Goal: Task Accomplishment & Management: Manage account settings

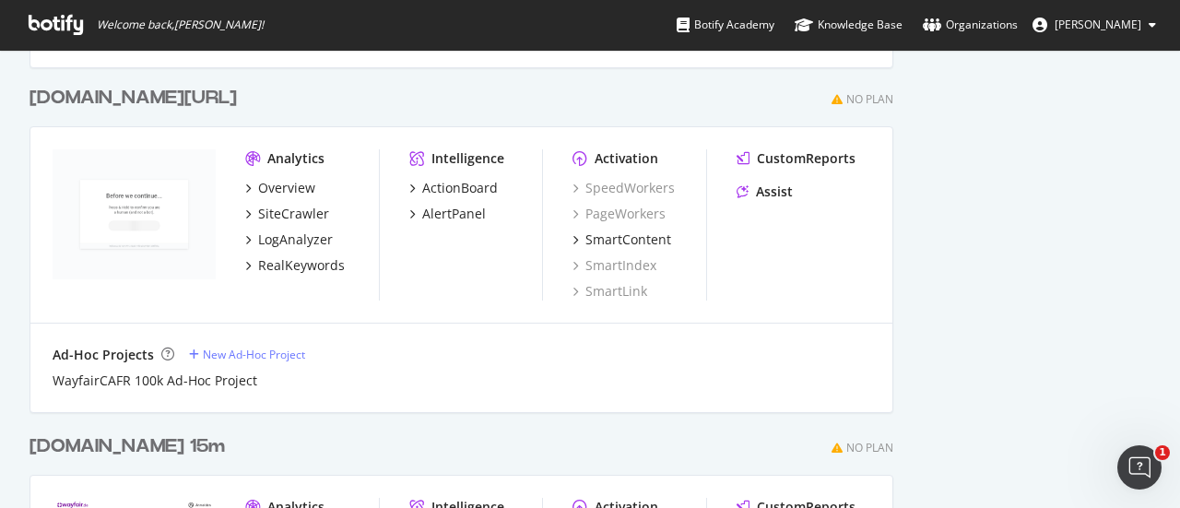
scroll to position [3464, 0]
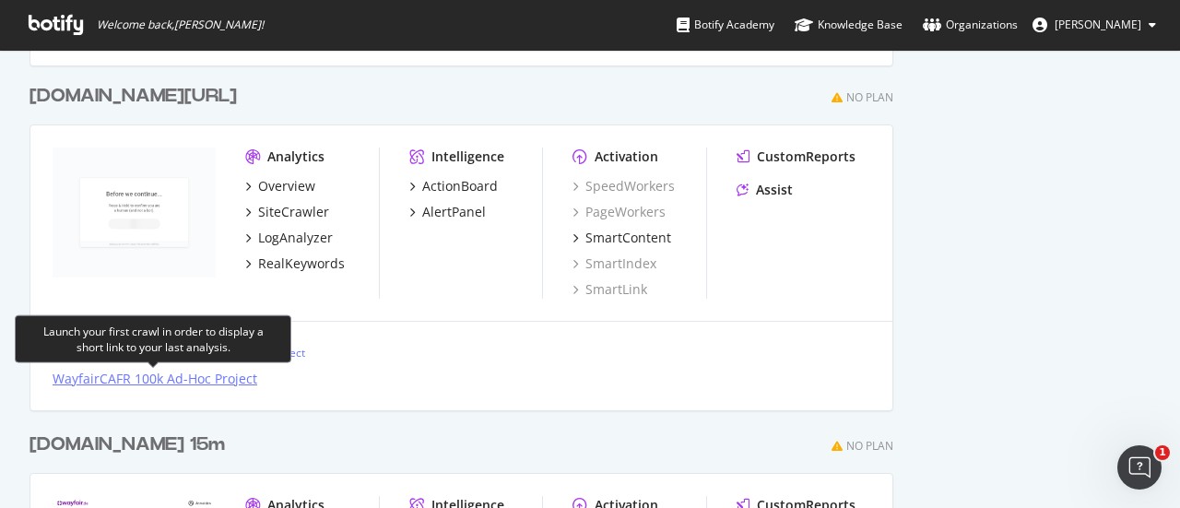
click at [178, 379] on div "WayfairCAFR 100k Ad-Hoc Project" at bounding box center [155, 379] width 205 height 18
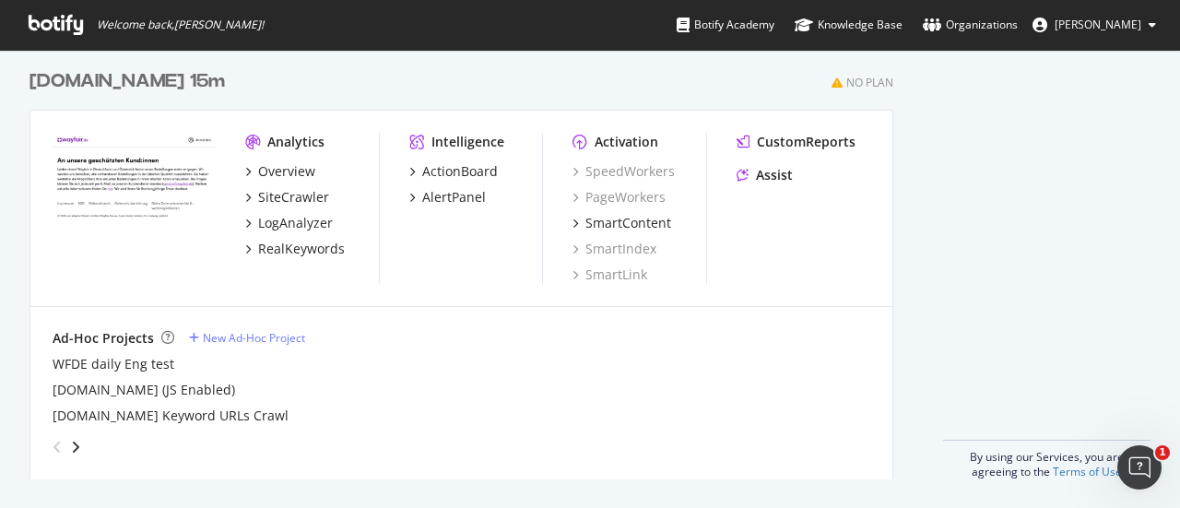
scroll to position [3800, 0]
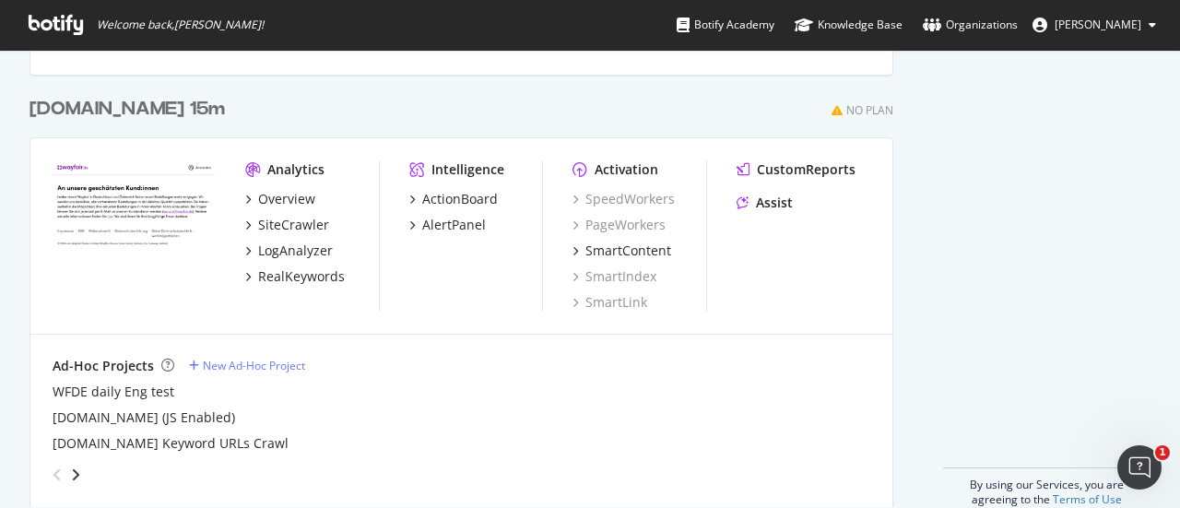
click at [489, 77] on div "Wayfair.de 15m No Plan Analytics Overview SiteCrawler LogAnalyzer RealKeywords …" at bounding box center [469, 290] width 879 height 433
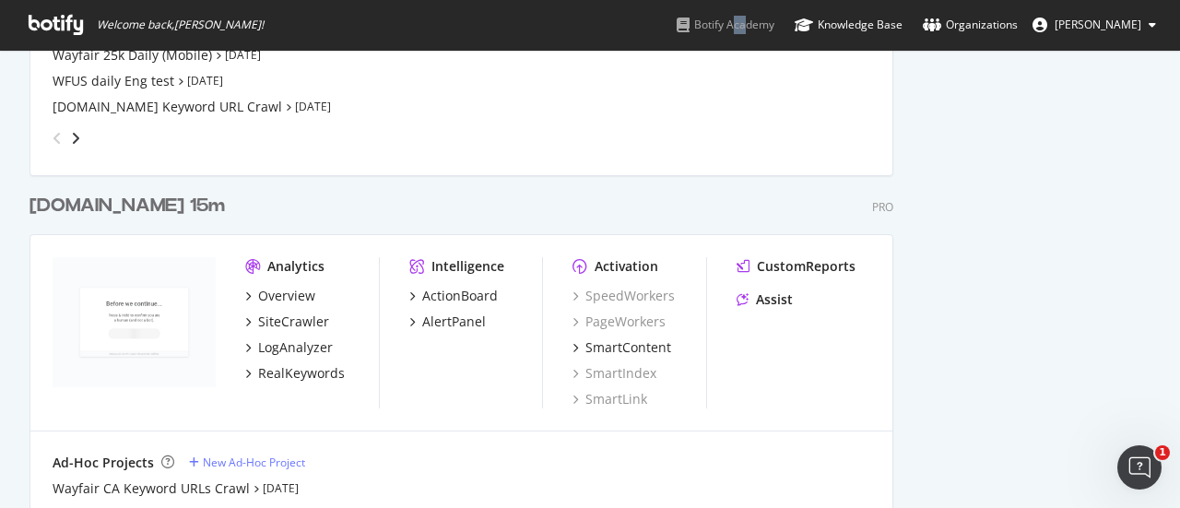
scroll to position [3020, 0]
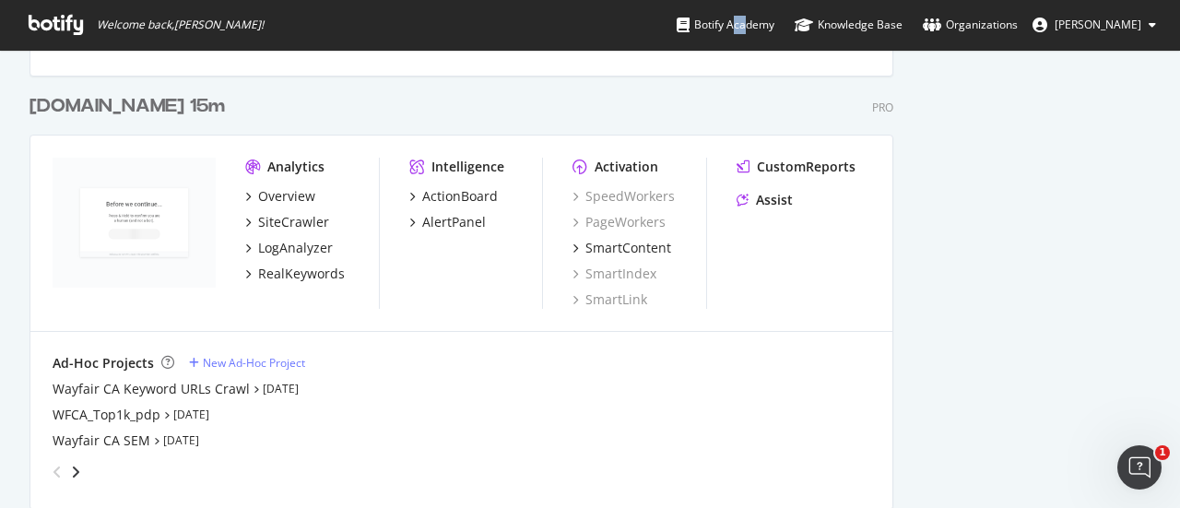
click at [138, 102] on div "[DOMAIN_NAME] 15m" at bounding box center [128, 106] width 196 height 27
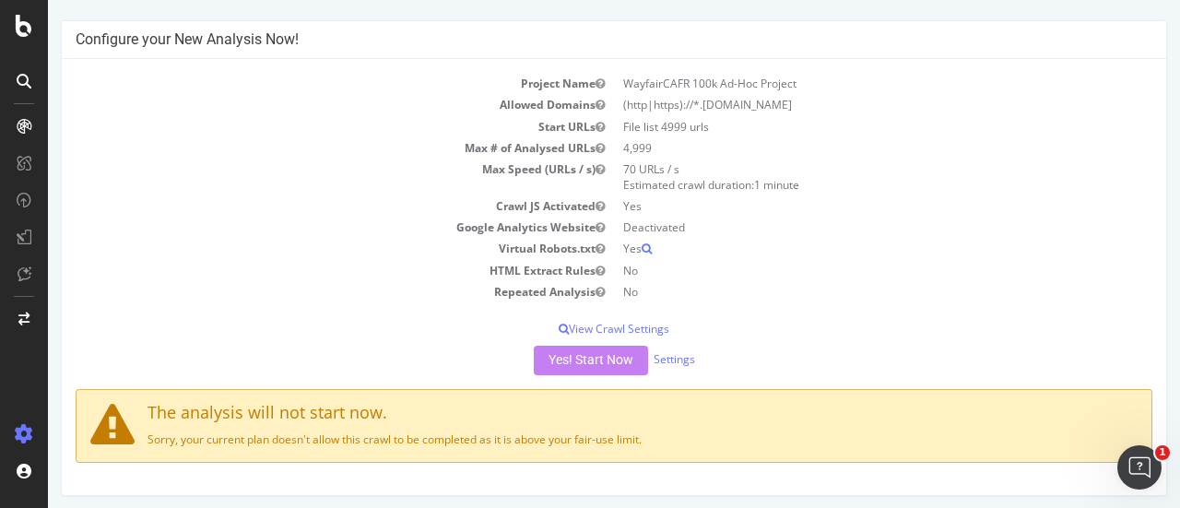
scroll to position [72, 0]
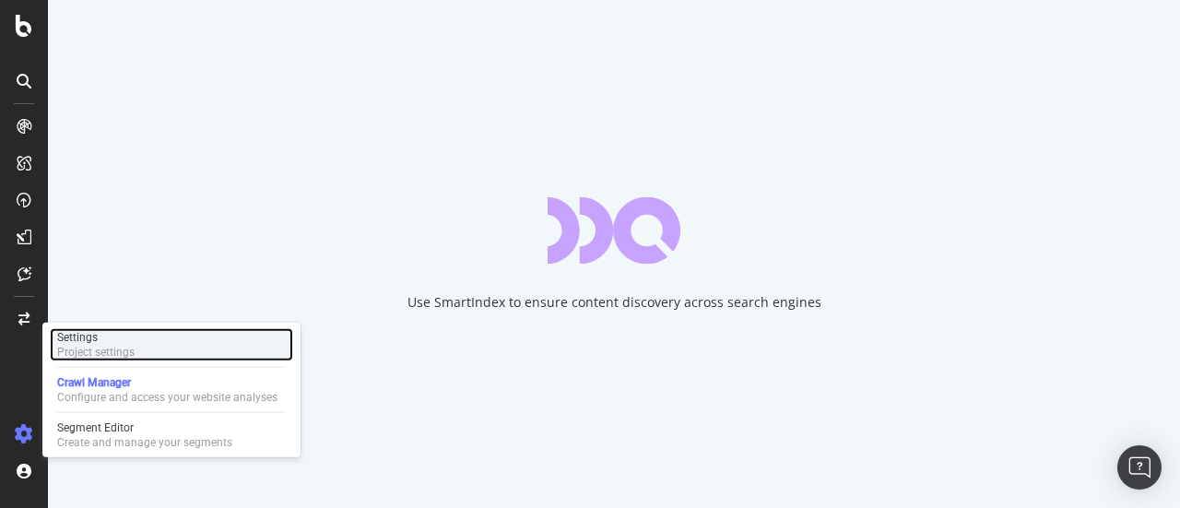
click at [151, 353] on div "Settings Project settings" at bounding box center [171, 344] width 243 height 33
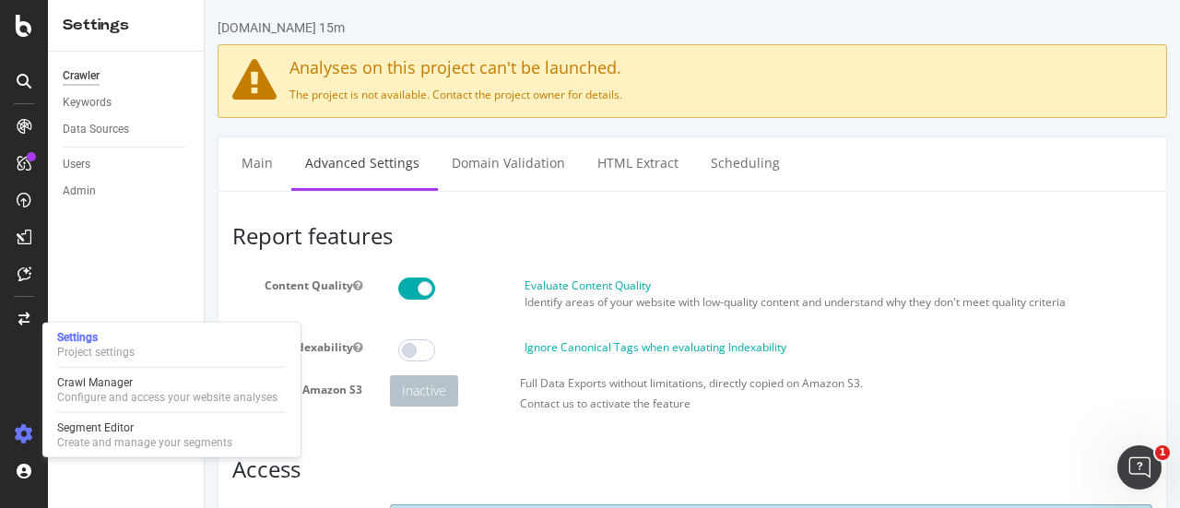
click at [20, 431] on icon at bounding box center [24, 434] width 18 height 18
